Goal: Register for event/course

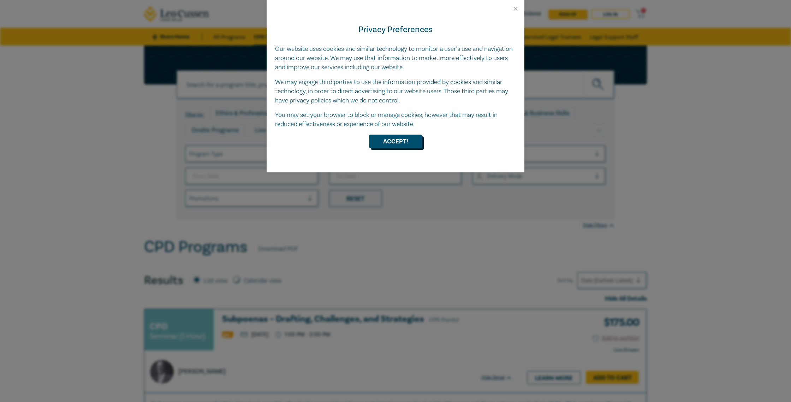
click at [390, 141] on button "Accept!" at bounding box center [395, 140] width 53 height 13
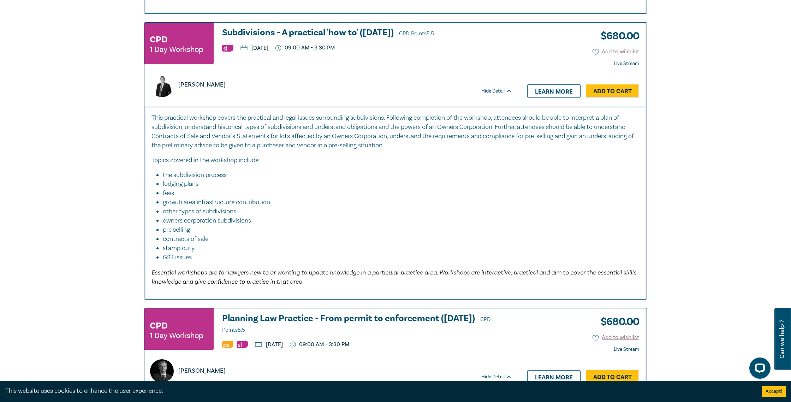
scroll to position [1144, 0]
click at [380, 30] on h3 "Subdivisions - A practical 'how to' ([DATE]) CPD Points 5.5" at bounding box center [367, 33] width 290 height 11
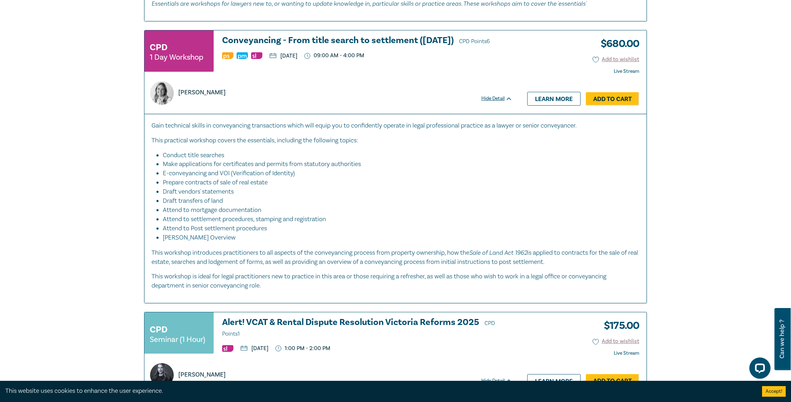
scroll to position [2586, 0]
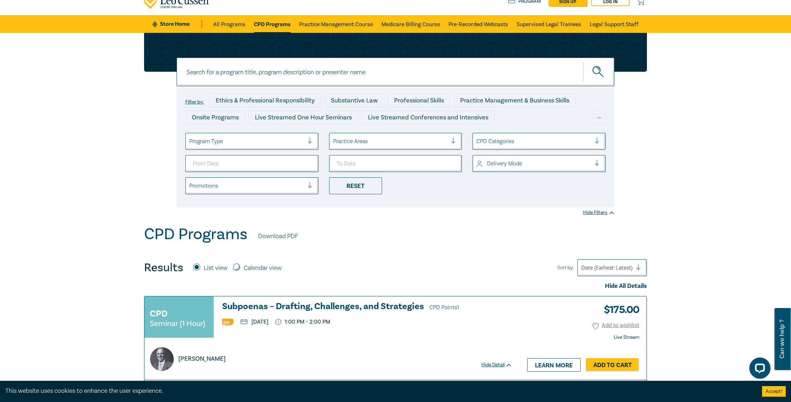
scroll to position [0, 0]
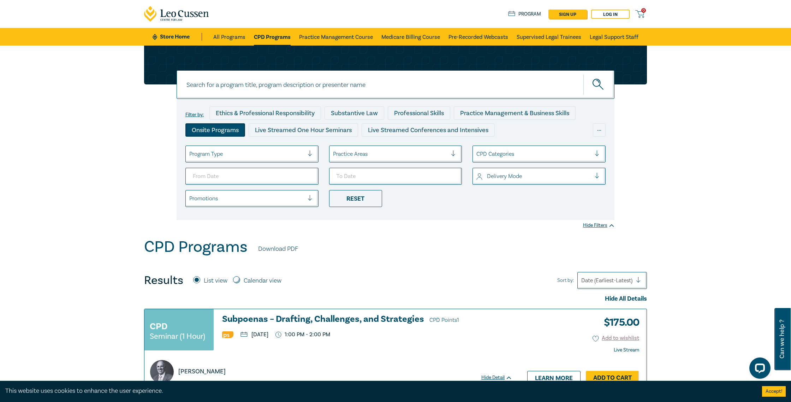
click at [229, 131] on div "Onsite Programs" at bounding box center [215, 129] width 60 height 13
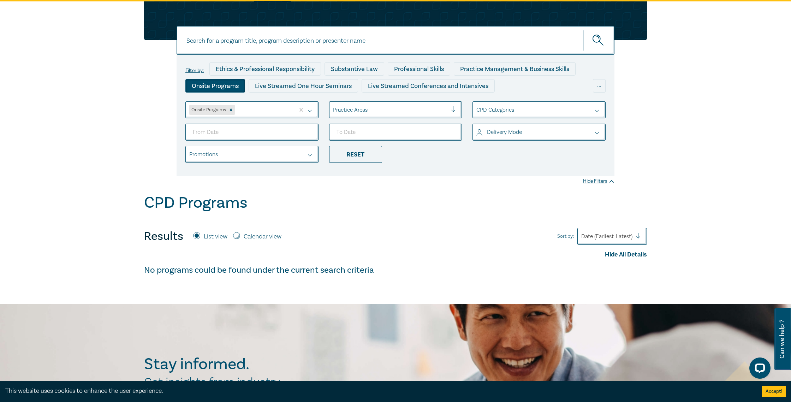
scroll to position [47, 0]
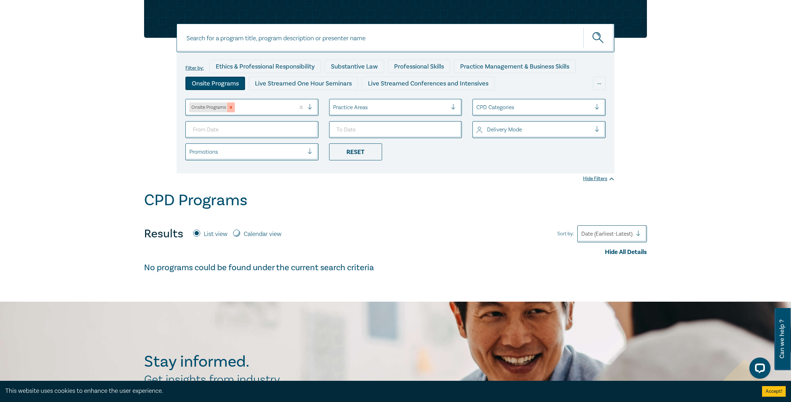
click at [230, 106] on icon "Remove Onsite Programs" at bounding box center [230, 107] width 5 height 5
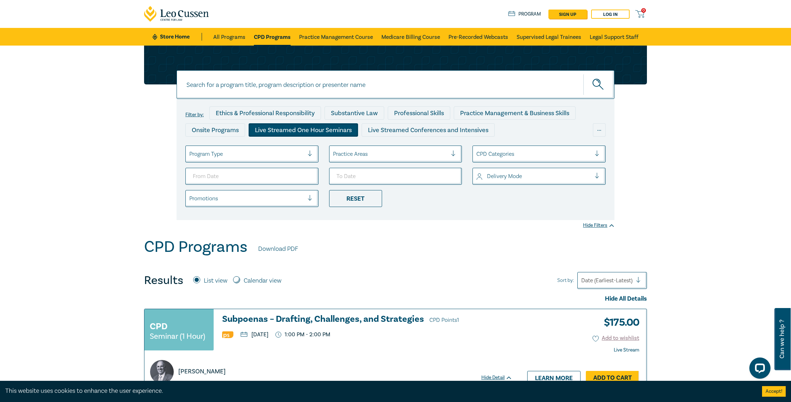
click at [335, 132] on div "Live Streamed One Hour Seminars" at bounding box center [302, 129] width 109 height 13
click at [393, 129] on div "Live Streamed Conferences and Intensives" at bounding box center [427, 129] width 133 height 13
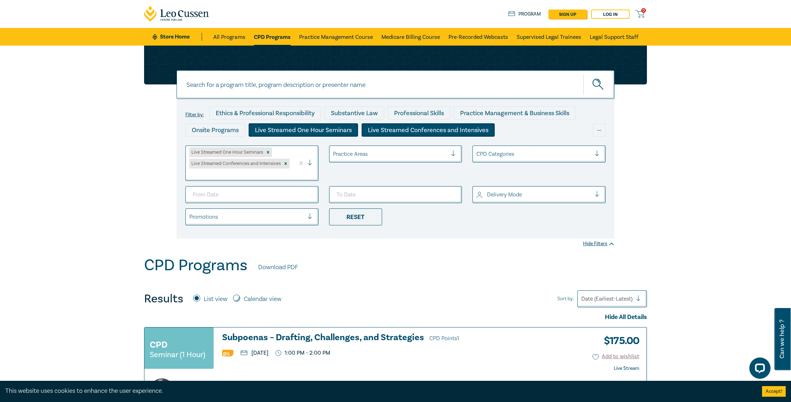
click at [338, 132] on div "Live Streamed One Hour Seminars" at bounding box center [302, 129] width 109 height 13
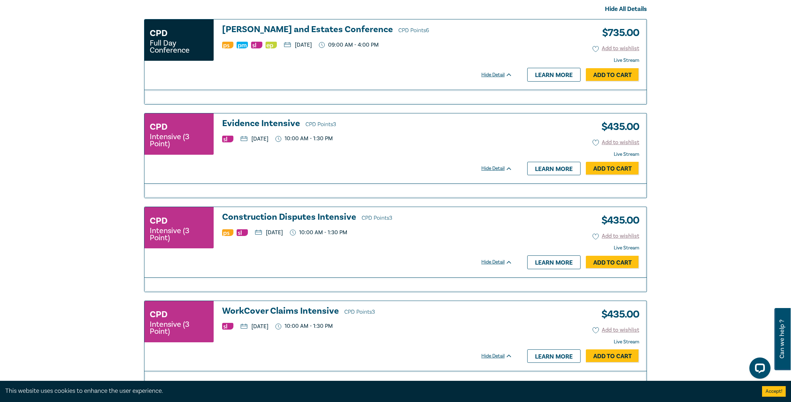
scroll to position [342, 0]
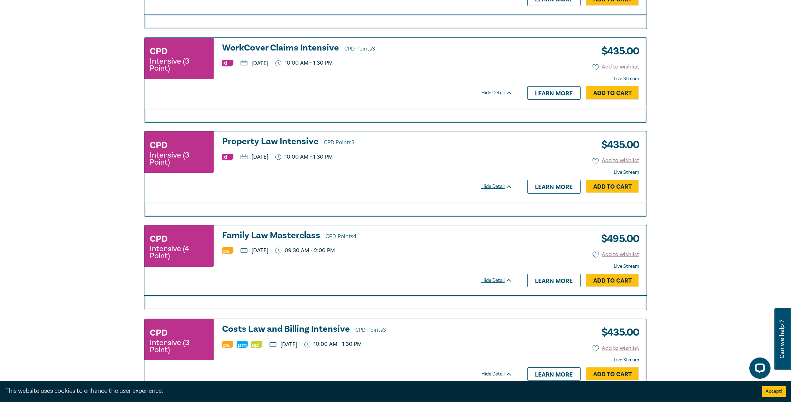
click at [232, 140] on h3 "Property Law Intensive CPD Points 3" at bounding box center [367, 142] width 290 height 11
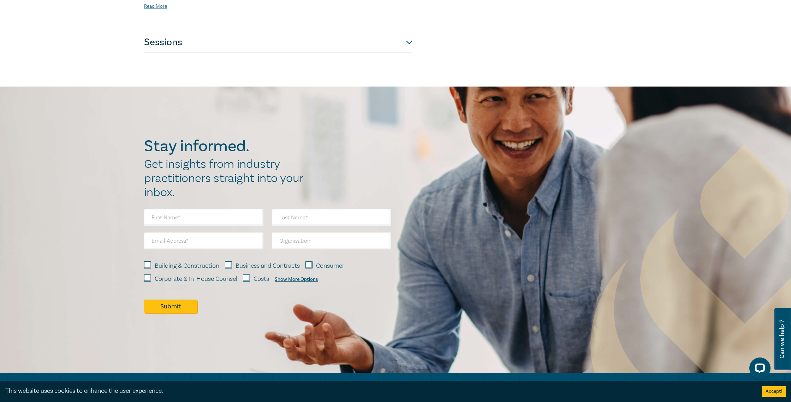
scroll to position [434, 0]
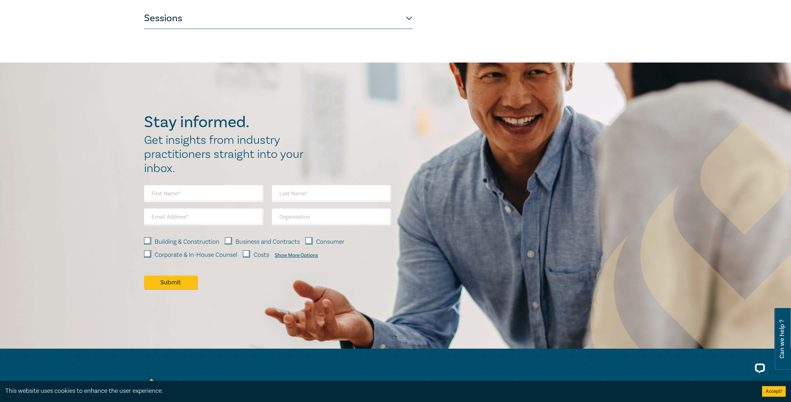
click at [165, 21] on button "Sessions" at bounding box center [278, 18] width 268 height 21
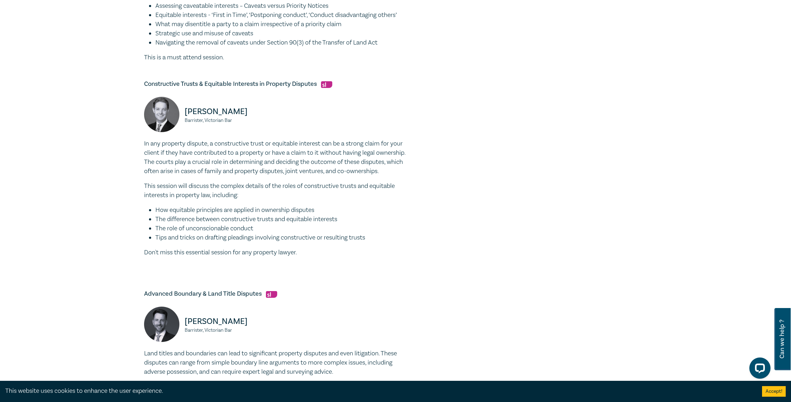
scroll to position [184, 0]
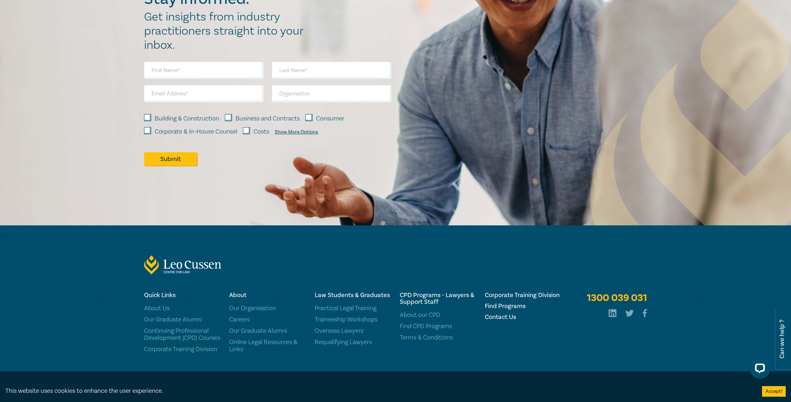
scroll to position [1904, 0]
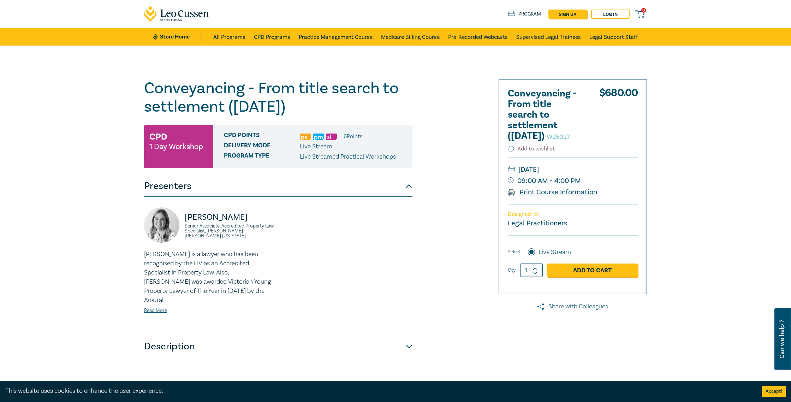
click at [552, 197] on link "Print Course Information" at bounding box center [551, 191] width 89 height 9
